Goal: Information Seeking & Learning: Learn about a topic

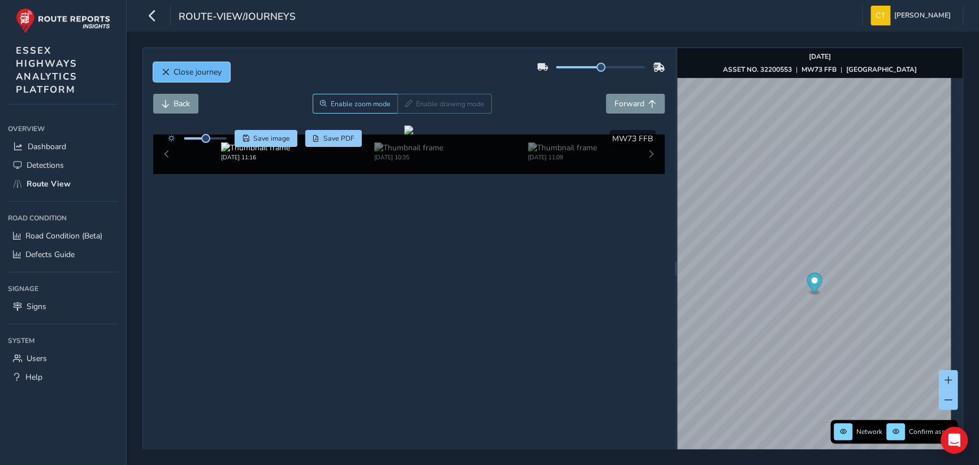
click at [210, 73] on span "Close journey" at bounding box center [198, 72] width 48 height 11
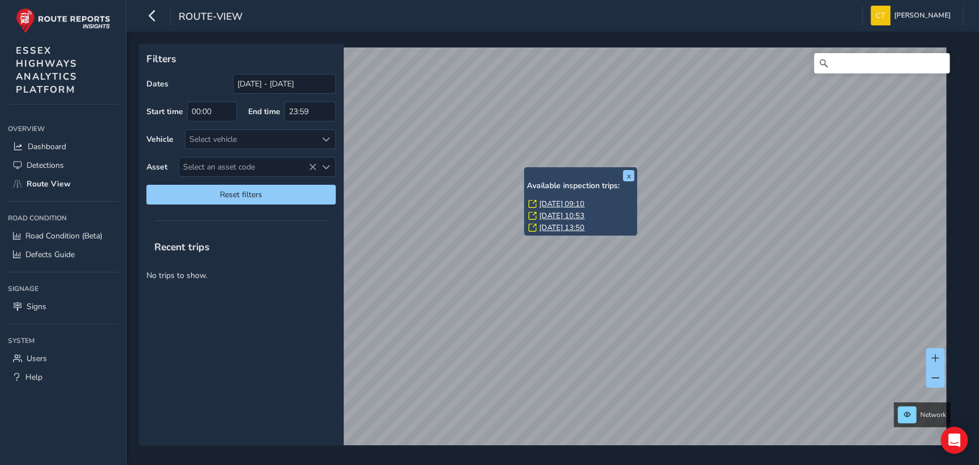
click at [561, 213] on link "[DATE] 10:53" at bounding box center [561, 216] width 45 height 10
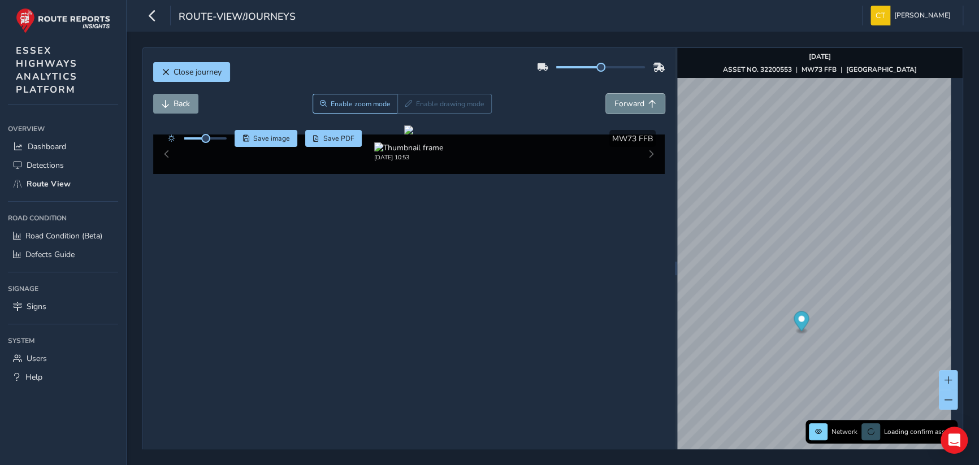
click at [622, 101] on span "Forward" at bounding box center [630, 103] width 30 height 11
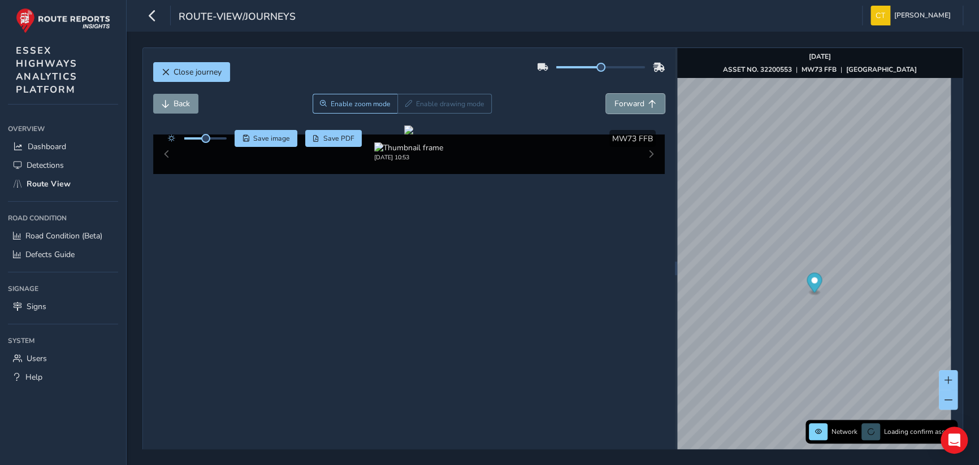
click at [622, 101] on span "Forward" at bounding box center [630, 103] width 30 height 11
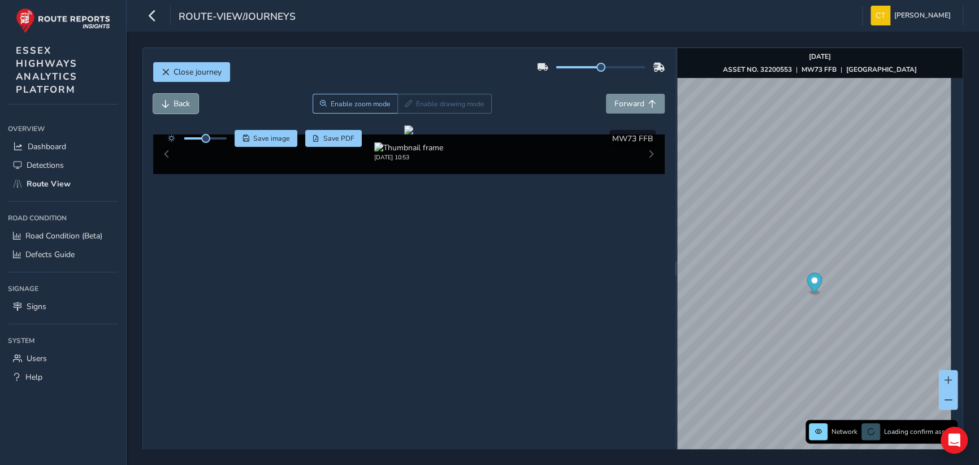
click at [183, 98] on span "Back" at bounding box center [182, 103] width 16 height 11
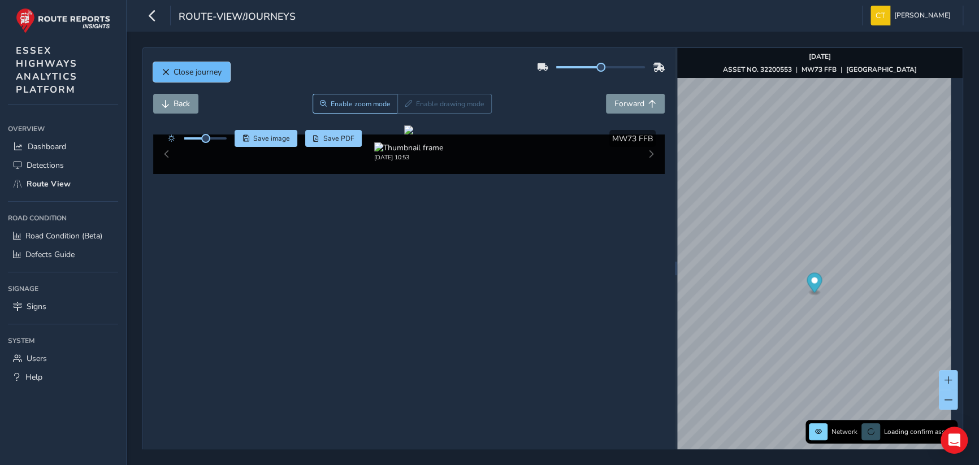
click at [177, 67] on span "Close journey" at bounding box center [198, 72] width 48 height 11
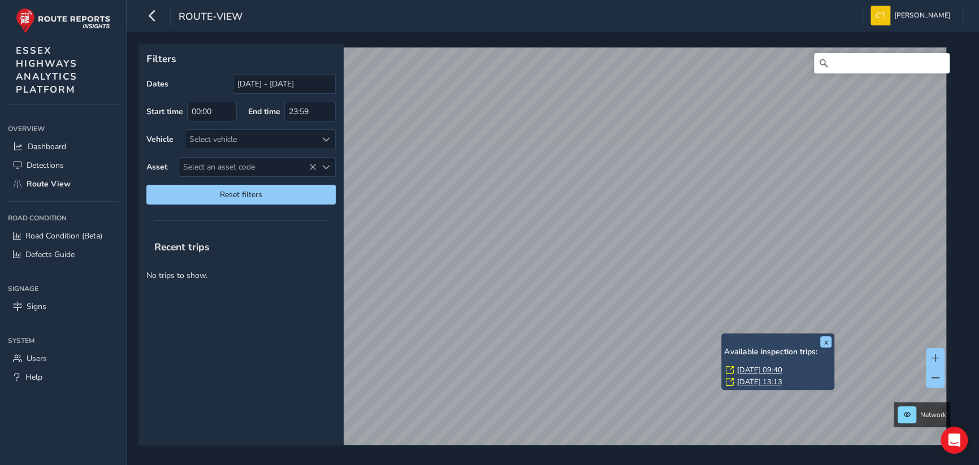
click at [746, 368] on link "[DATE] 09:40" at bounding box center [759, 370] width 45 height 10
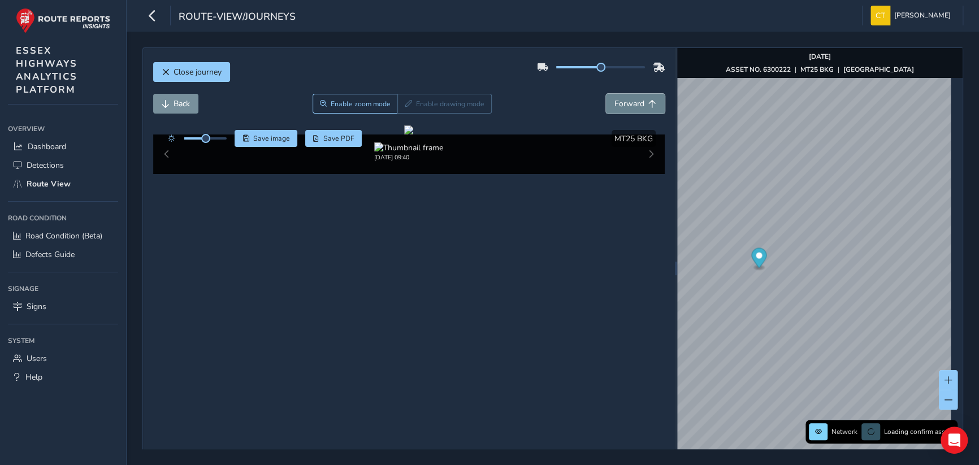
click at [630, 105] on span "Forward" at bounding box center [630, 103] width 30 height 11
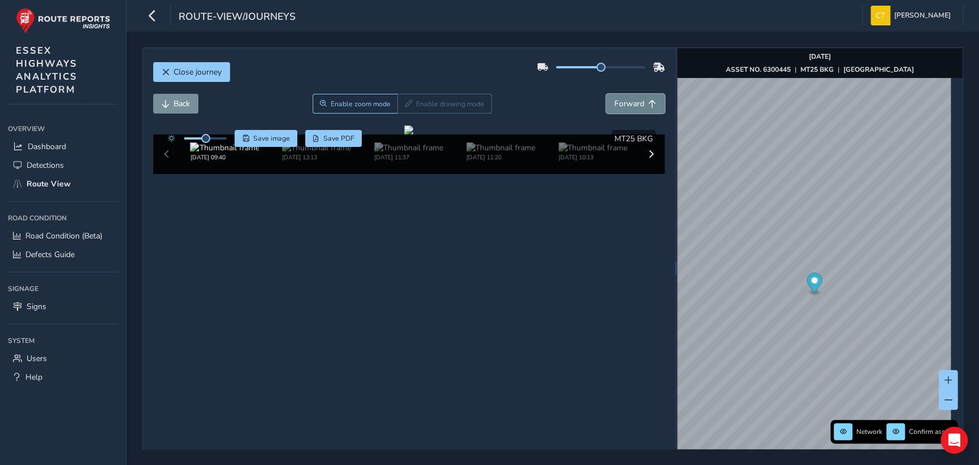
click at [620, 101] on span "Forward" at bounding box center [630, 103] width 30 height 11
click at [633, 101] on span "Forward" at bounding box center [630, 103] width 30 height 11
click at [176, 102] on span "Back" at bounding box center [182, 103] width 16 height 11
